Goal: Information Seeking & Learning: Learn about a topic

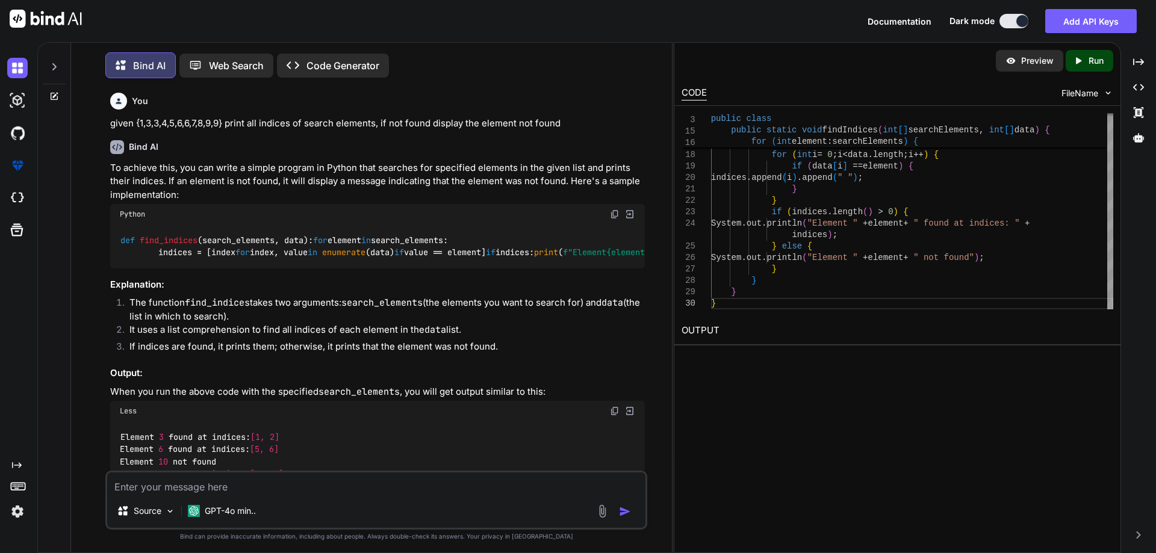
scroll to position [459, 0]
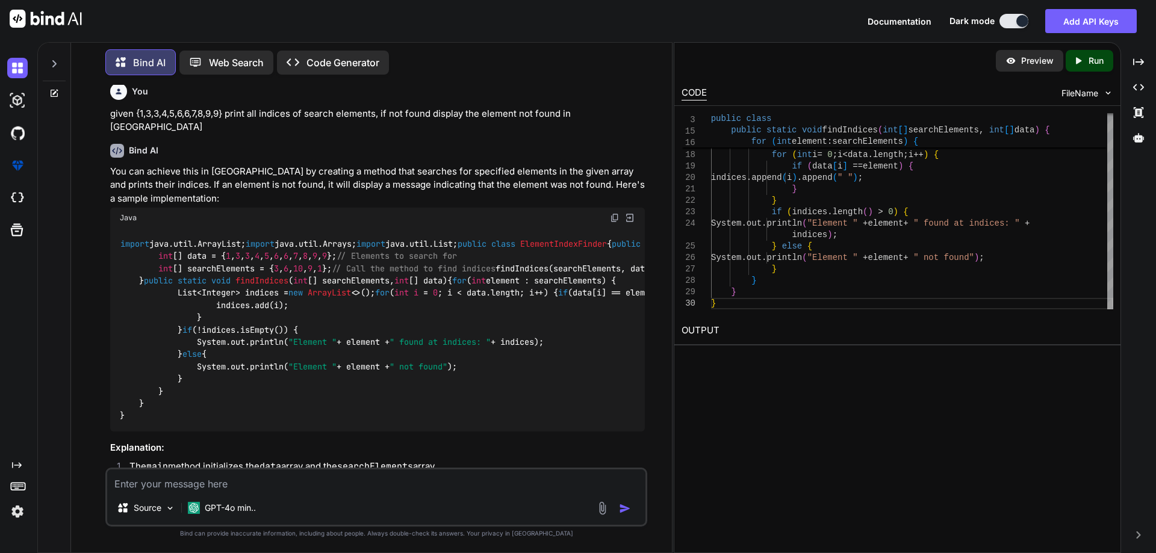
click at [220, 491] on textarea at bounding box center [376, 481] width 538 height 22
paste textarea "find the last repeating characters in a string"
type textarea "find the last repeating characters in a string in [GEOGRAPHIC_DATA]"
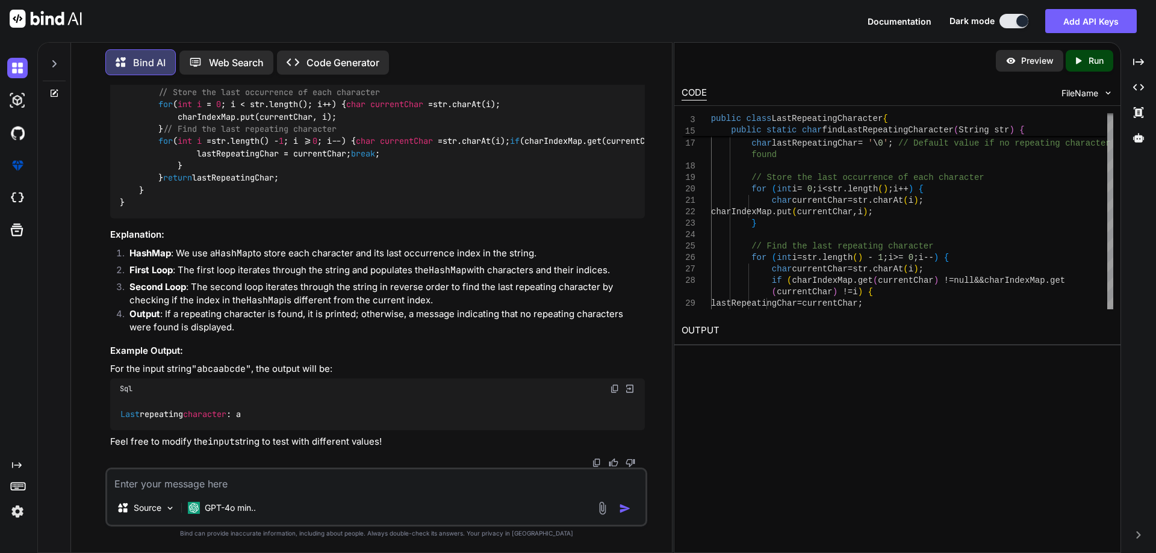
scroll to position [2691, 0]
drag, startPoint x: 117, startPoint y: 385, endPoint x: 195, endPoint y: 390, distance: 78.5
click at [195, 390] on div "Sql" at bounding box center [377, 389] width 535 height 20
drag, startPoint x: 120, startPoint y: 418, endPoint x: 270, endPoint y: 417, distance: 149.3
click at [270, 417] on div "Last repeating character : a" at bounding box center [377, 414] width 535 height 31
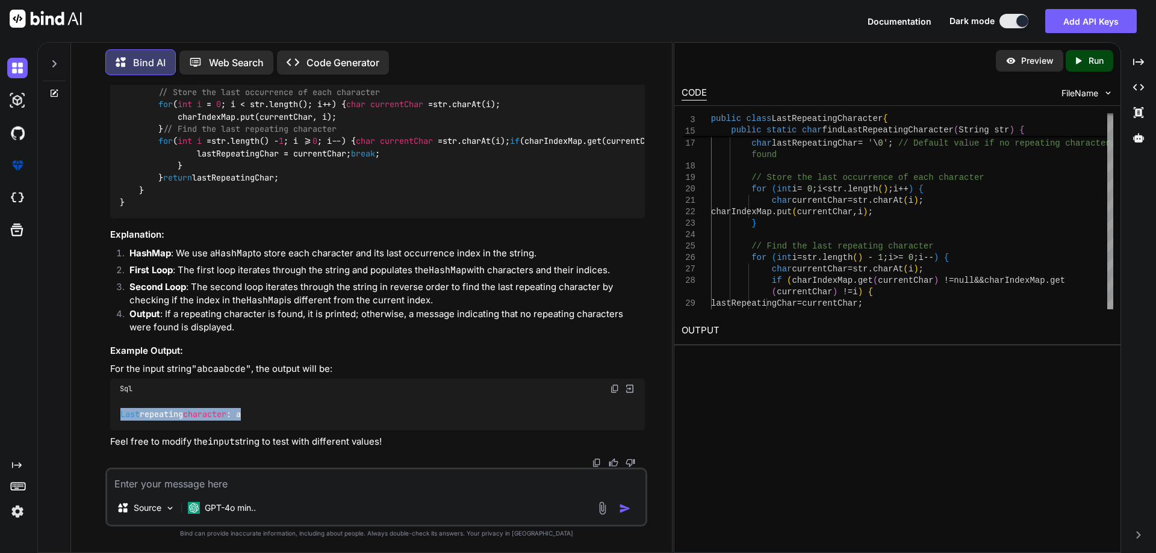
click at [154, 419] on code "Last repeating character : a" at bounding box center [181, 414] width 122 height 13
click at [224, 417] on span "character" at bounding box center [204, 414] width 43 height 11
drag, startPoint x: 282, startPoint y: 185, endPoint x: 249, endPoint y: 185, distance: 32.5
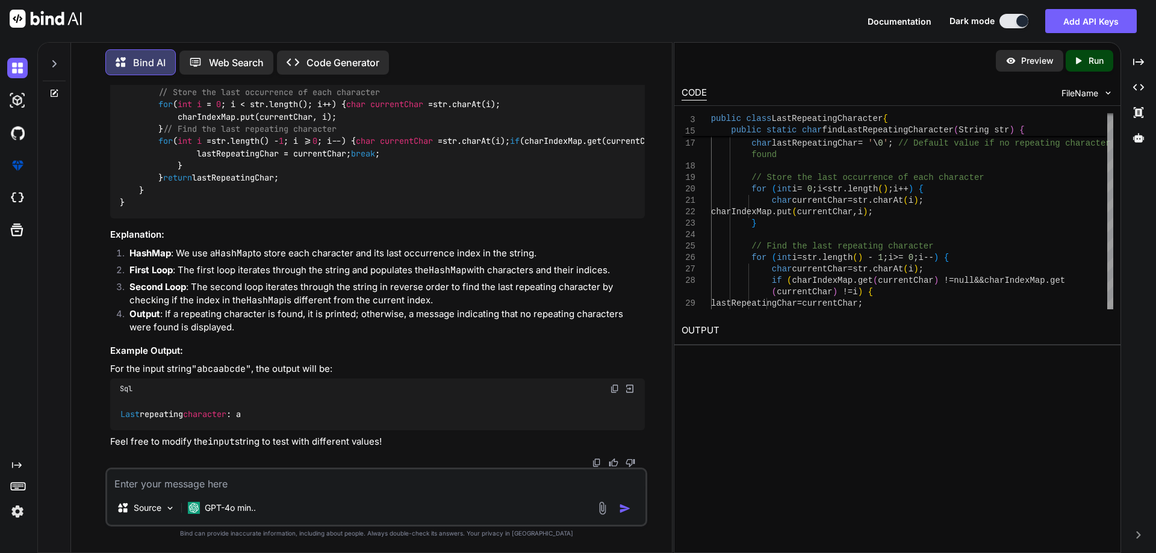
drag, startPoint x: 110, startPoint y: 198, endPoint x: 294, endPoint y: 198, distance: 184.9
copy p "find the last repeating characters in a string"
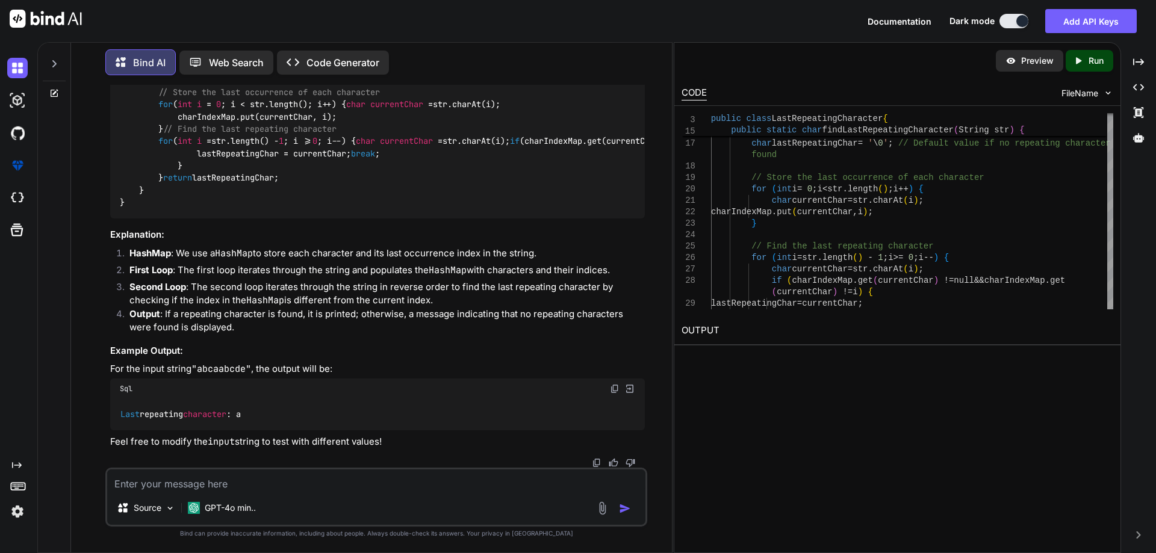
scroll to position [2330, 0]
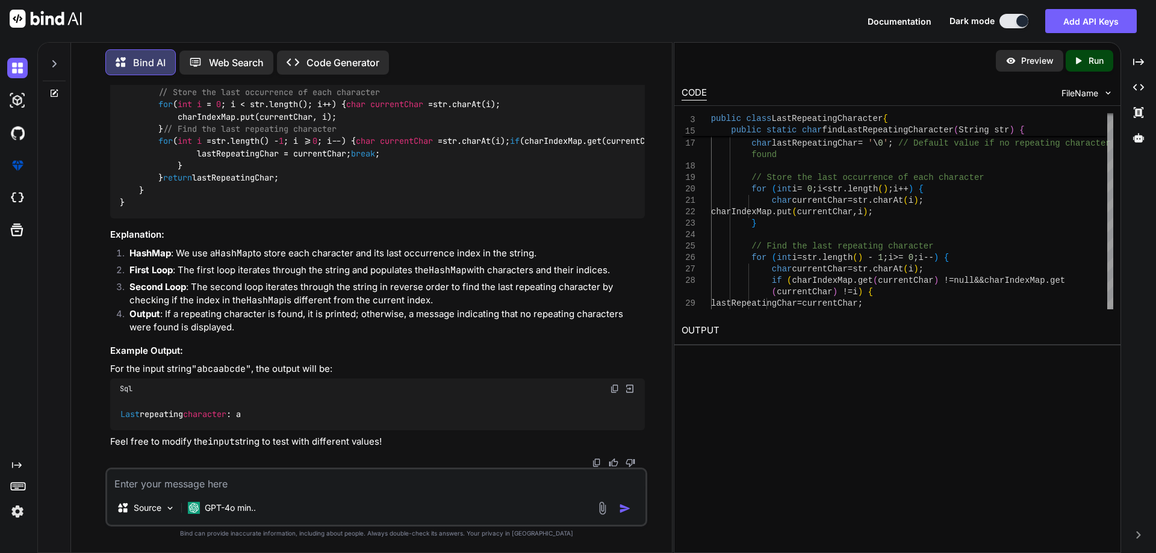
drag, startPoint x: 261, startPoint y: 187, endPoint x: 240, endPoint y: 186, distance: 21.1
drag, startPoint x: 197, startPoint y: 415, endPoint x: 232, endPoint y: 413, distance: 35.6
click at [226, 413] on span "character" at bounding box center [204, 414] width 43 height 11
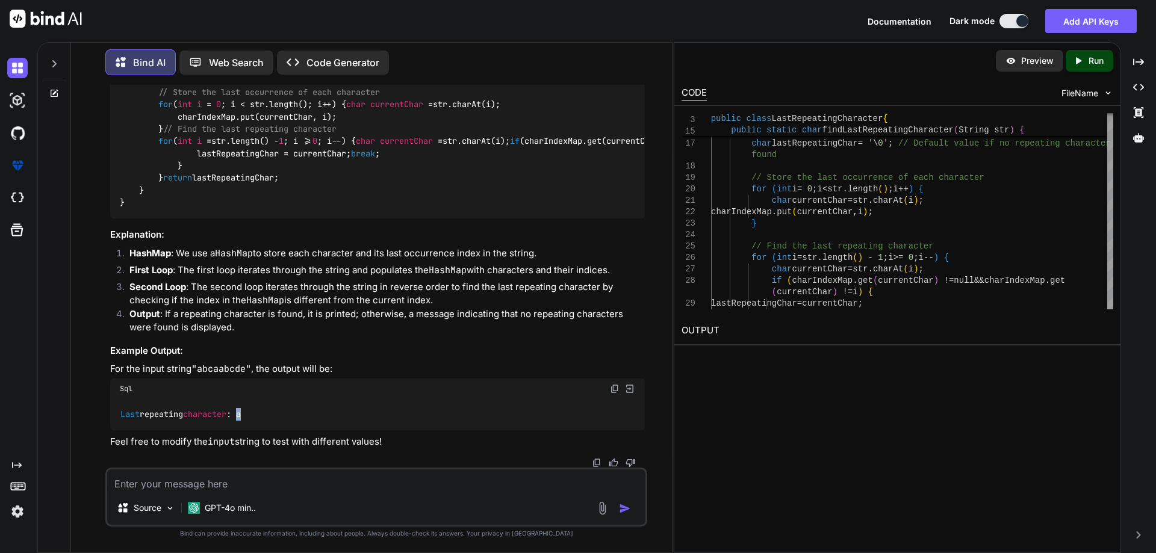
drag, startPoint x: 249, startPoint y: 418, endPoint x: 266, endPoint y: 418, distance: 17.5
click at [266, 418] on div "Last repeating character : a" at bounding box center [377, 414] width 535 height 31
drag, startPoint x: 378, startPoint y: 245, endPoint x: 251, endPoint y: 249, distance: 126.5
click at [251, 219] on div "import java.util.HashMap; public class LastRepeatingCharacter { public static v…" at bounding box center [377, 98] width 535 height 240
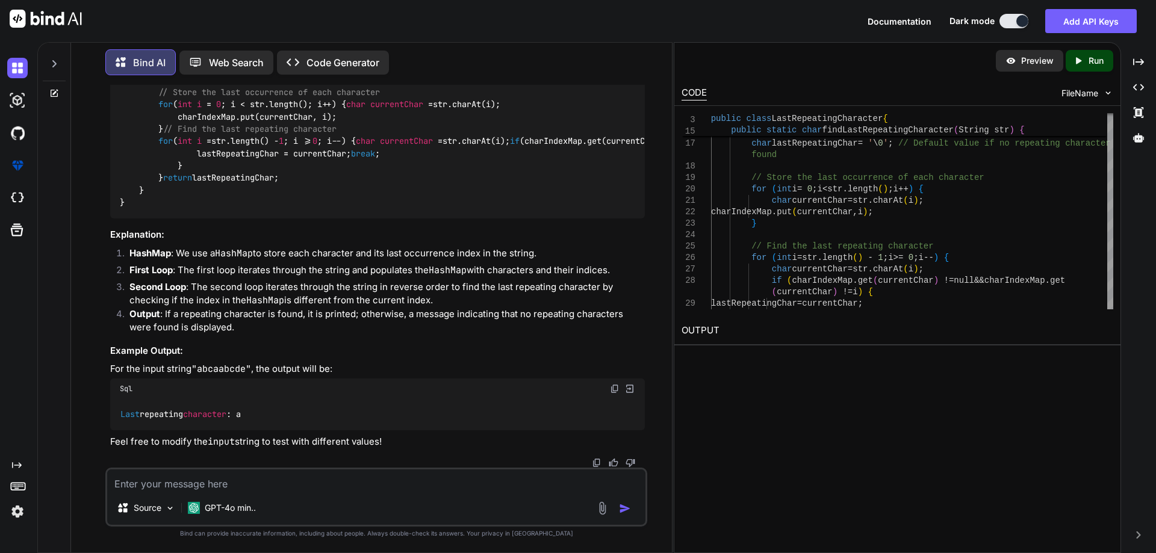
click at [257, 209] on code "import java.util.HashMap; public class LastRepeatingCharacter { public static v…" at bounding box center [636, 98] width 1032 height 221
drag, startPoint x: 251, startPoint y: 318, endPoint x: 432, endPoint y: 322, distance: 181.9
click at [432, 219] on div "import java.util.HashMap; public class LastRepeatingCharacter { public static v…" at bounding box center [377, 98] width 535 height 240
click at [334, 219] on div "import java.util.HashMap; public class LastRepeatingCharacter { public static v…" at bounding box center [377, 98] width 535 height 240
drag, startPoint x: 363, startPoint y: 344, endPoint x: 606, endPoint y: 344, distance: 243.3
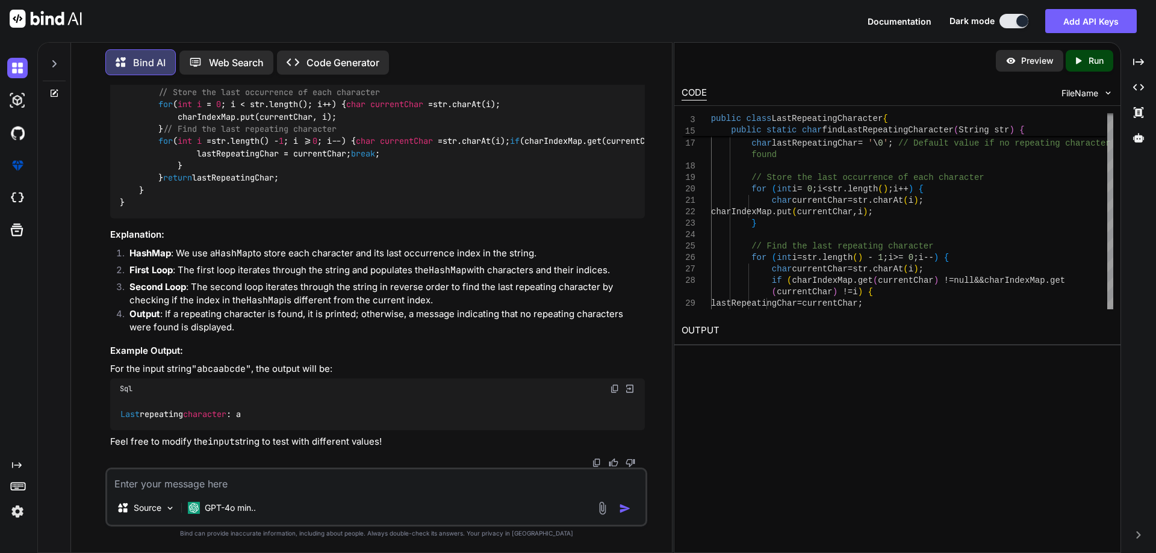
click at [606, 219] on div "import java.util.HashMap; public class LastRepeatingCharacter { public static v…" at bounding box center [377, 98] width 535 height 240
click at [226, 219] on div "import java.util.HashMap; public class LastRepeatingCharacter { public static v…" at bounding box center [377, 98] width 535 height 240
click at [214, 219] on div "import java.util.HashMap; public class LastRepeatingCharacter { public static v…" at bounding box center [377, 98] width 535 height 240
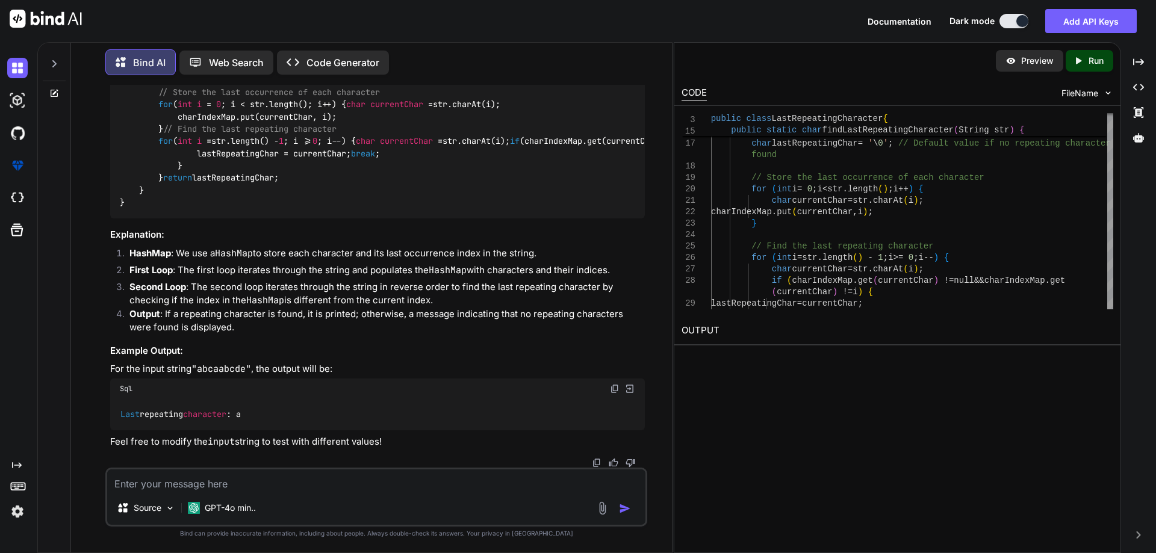
drag, startPoint x: 239, startPoint y: 181, endPoint x: 282, endPoint y: 184, distance: 42.8
drag, startPoint x: 158, startPoint y: 393, endPoint x: 97, endPoint y: 385, distance: 61.9
click at [97, 385] on div "You given {1,3,3,4,5,6,6,7,8,9,9} print all indices of search elements, if not …" at bounding box center [376, 319] width 591 height 468
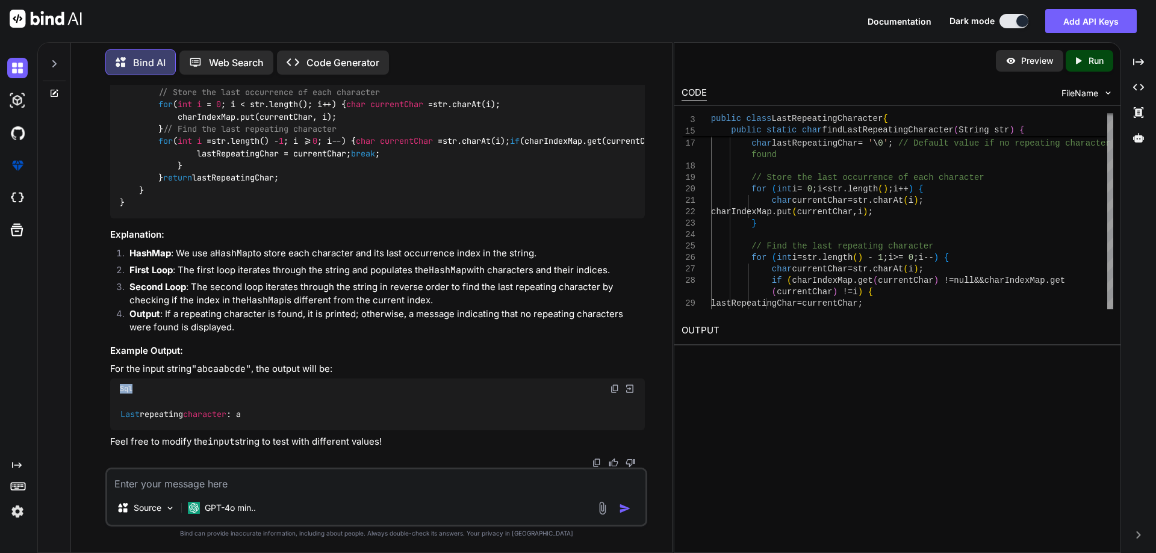
scroll to position [2390, 0]
drag, startPoint x: 420, startPoint y: 171, endPoint x: 517, endPoint y: 170, distance: 97.0
click at [517, 170] on code "import java.util.HashMap; public class LastRepeatingCharacter { public static v…" at bounding box center [636, 98] width 1032 height 221
drag, startPoint x: 287, startPoint y: 418, endPoint x: 195, endPoint y: 420, distance: 91.6
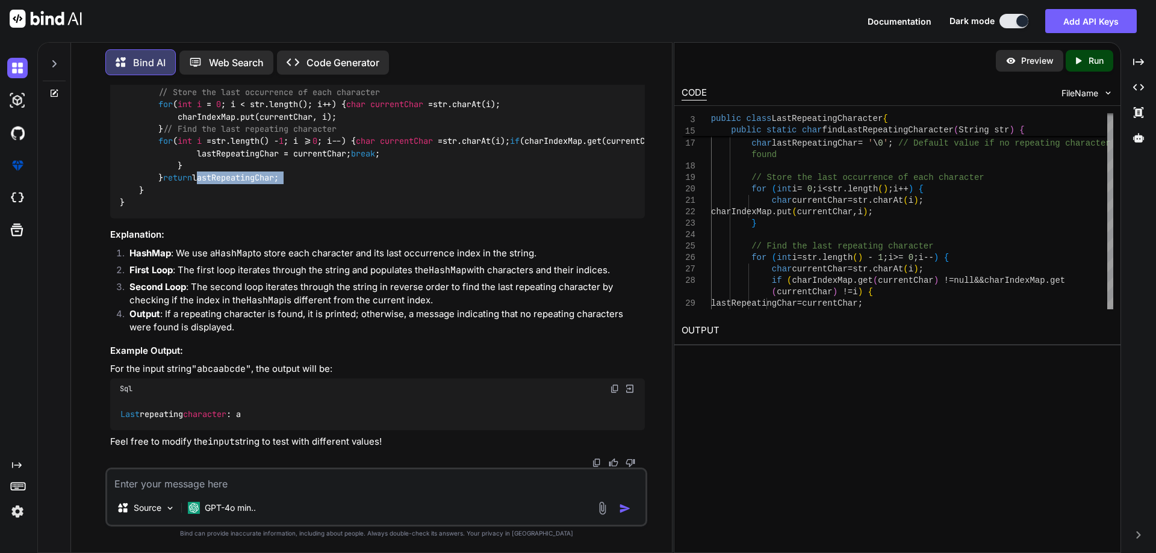
click at [195, 219] on div "import java.util.HashMap; public class LastRepeatingCharacter { public static v…" at bounding box center [377, 98] width 535 height 240
drag, startPoint x: 425, startPoint y: 294, endPoint x: 303, endPoint y: 270, distance: 124.1
click at [512, 209] on code "import java.util.HashMap; public class LastRepeatingCharacter { public static v…" at bounding box center [636, 98] width 1032 height 221
drag, startPoint x: 287, startPoint y: 280, endPoint x: 288, endPoint y: 287, distance: 7.3
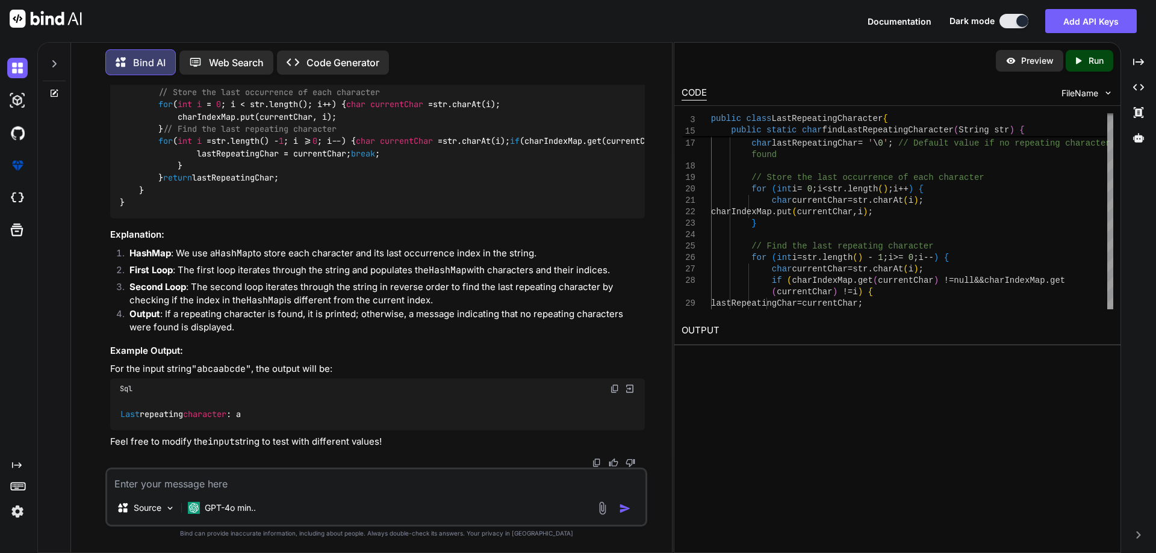
click at [308, 209] on code "import java.util.HashMap; public class LastRepeatingCharacter { public static v…" at bounding box center [636, 98] width 1032 height 221
drag, startPoint x: 278, startPoint y: 292, endPoint x: 532, endPoint y: 293, distance: 254.7
click at [532, 219] on div "import java.util.HashMap; public class LastRepeatingCharacter { public static v…" at bounding box center [377, 98] width 535 height 240
drag, startPoint x: 122, startPoint y: 409, endPoint x: 237, endPoint y: 413, distance: 114.5
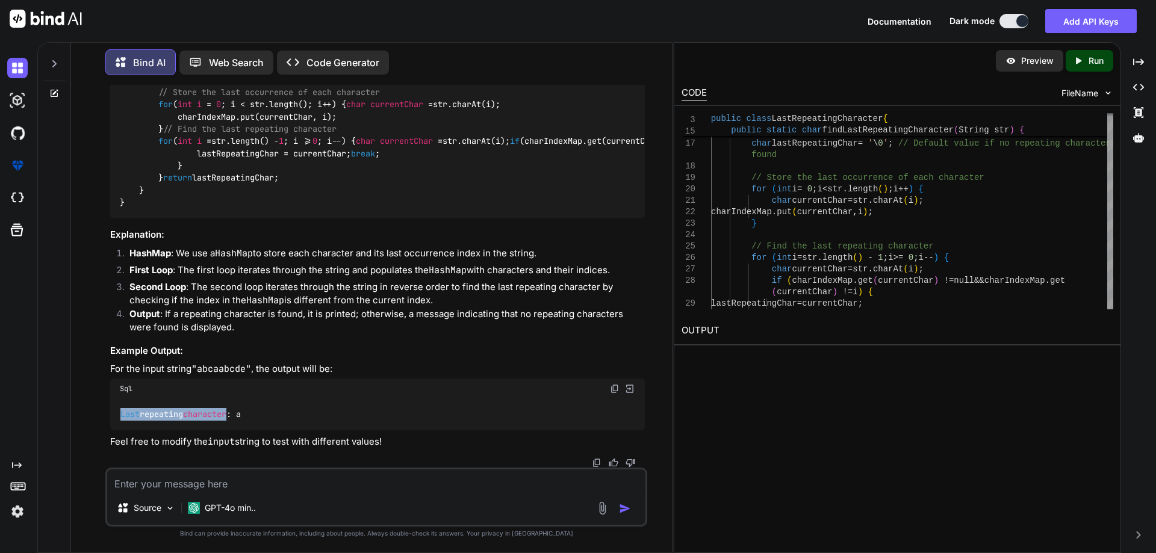
click at [237, 413] on code "Last repeating character : a" at bounding box center [181, 414] width 122 height 13
click at [264, 414] on div "Last repeating character : a" at bounding box center [377, 414] width 535 height 31
